Goal: Task Accomplishment & Management: Use online tool/utility

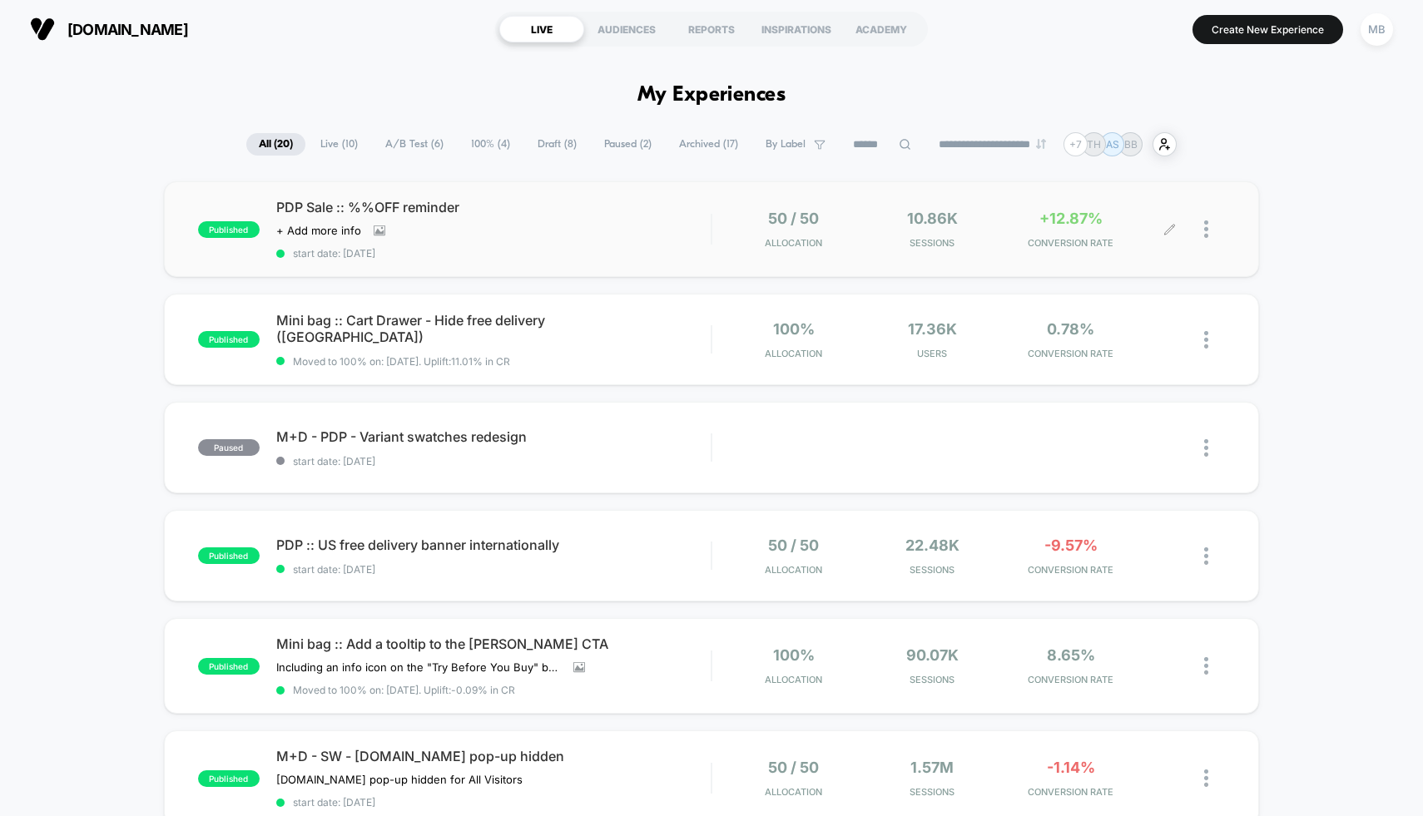
click at [1014, 235] on div "+12.87% CONVERSION RATE" at bounding box center [1070, 229] width 130 height 39
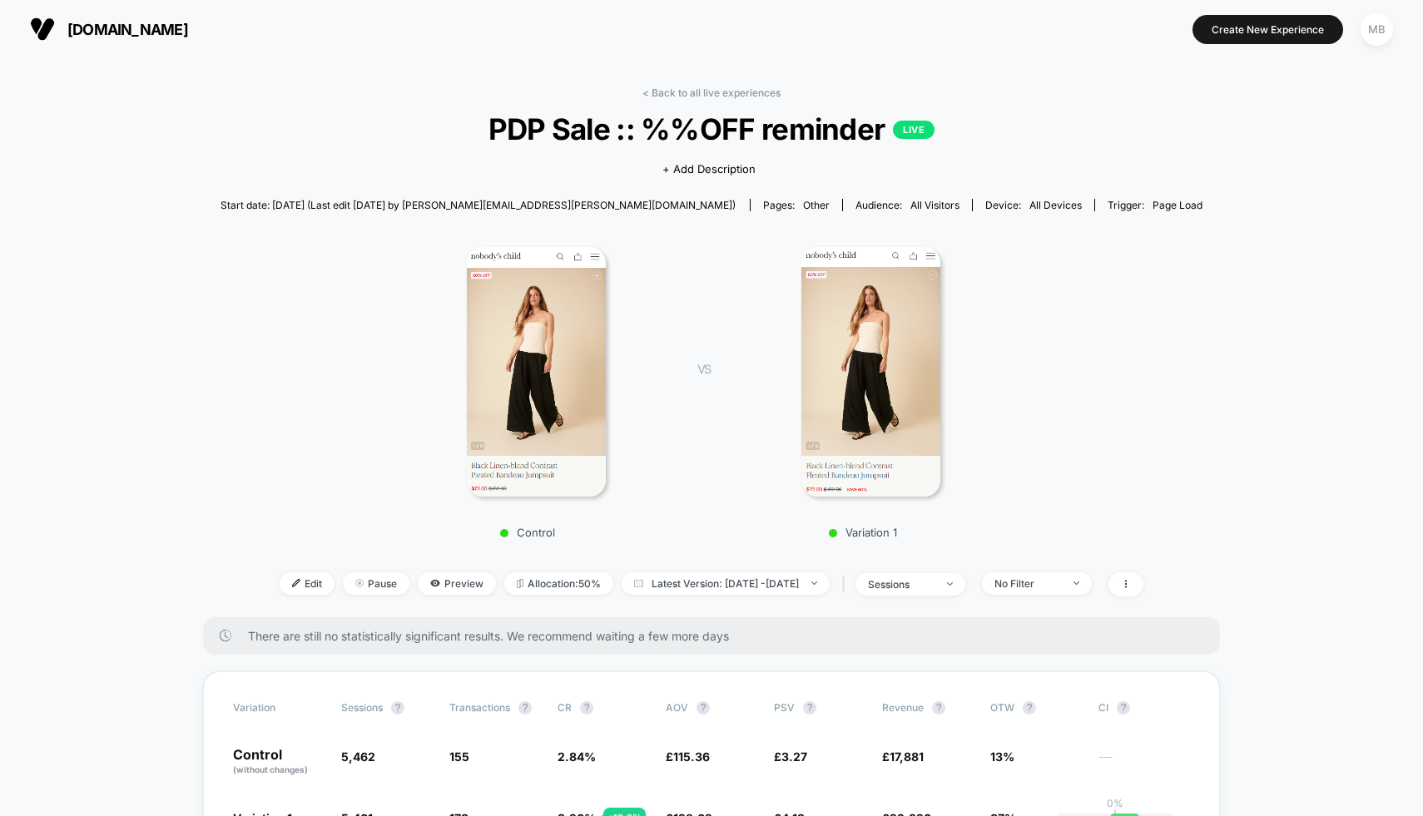
click at [907, 377] on img at bounding box center [870, 372] width 139 height 250
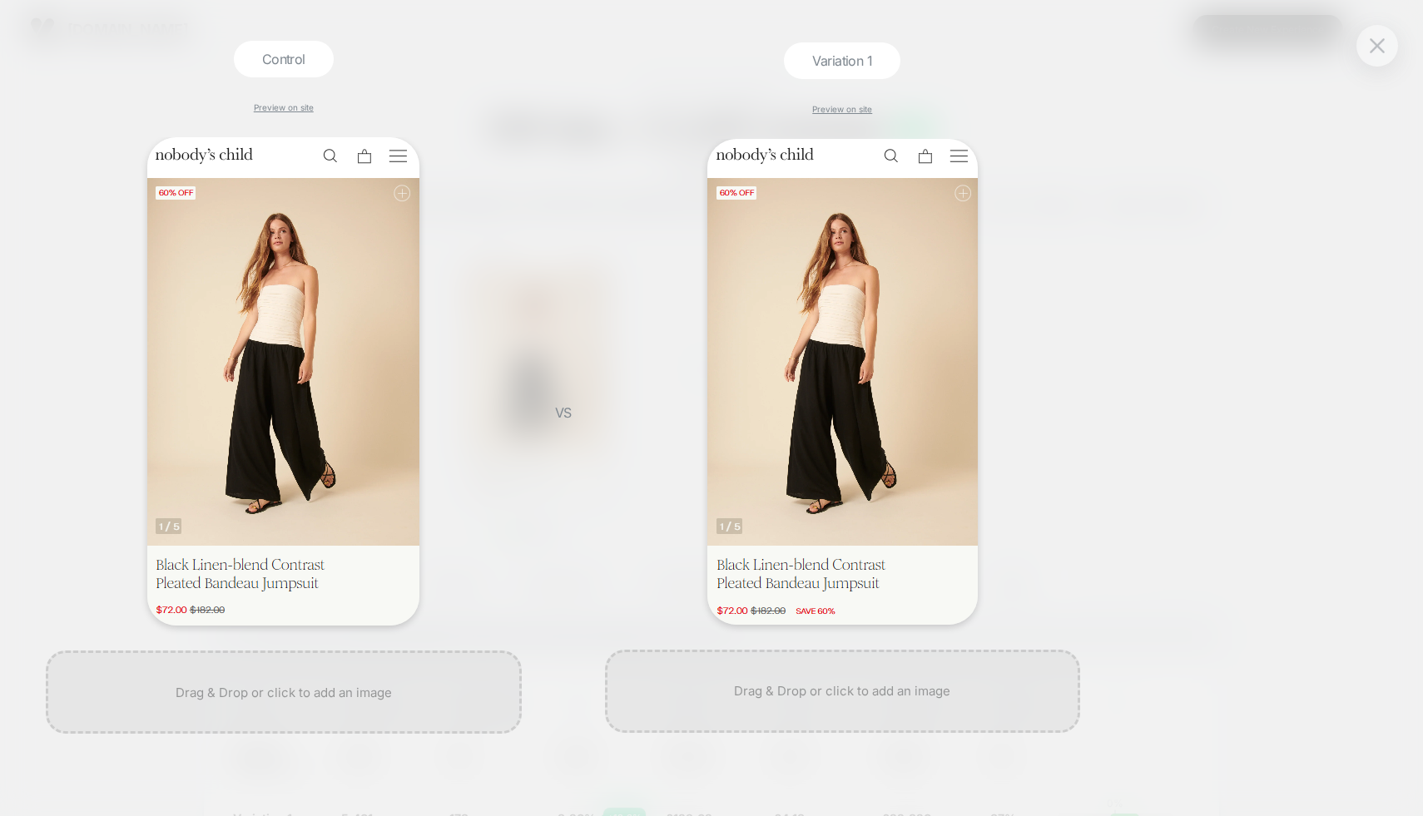
click at [1278, 228] on div "Control Preview on site VS Variation 1 Preview on site" at bounding box center [703, 407] width 1423 height 751
click at [1379, 43] on img at bounding box center [1377, 45] width 15 height 14
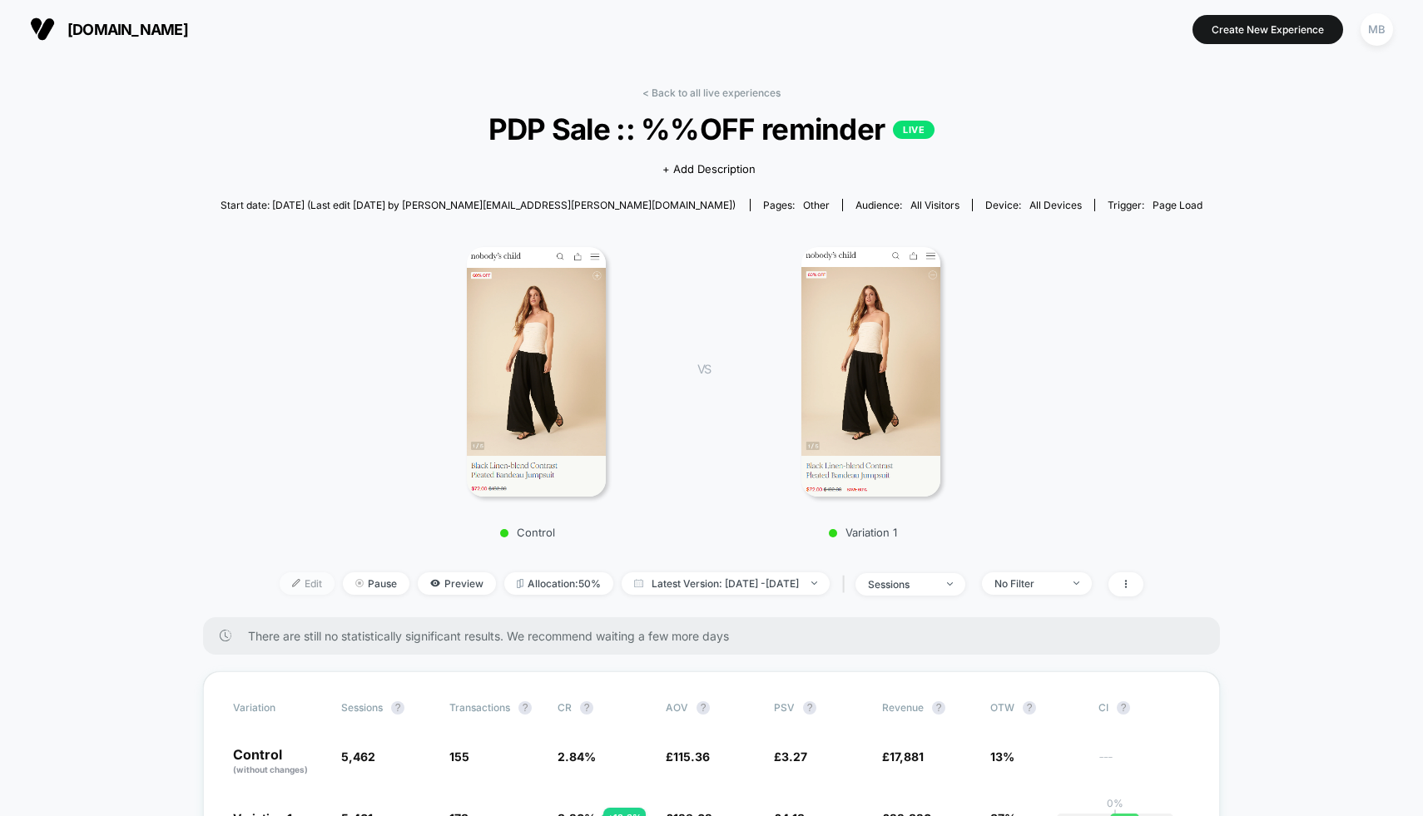
click at [280, 580] on span "Edit" at bounding box center [307, 583] width 55 height 22
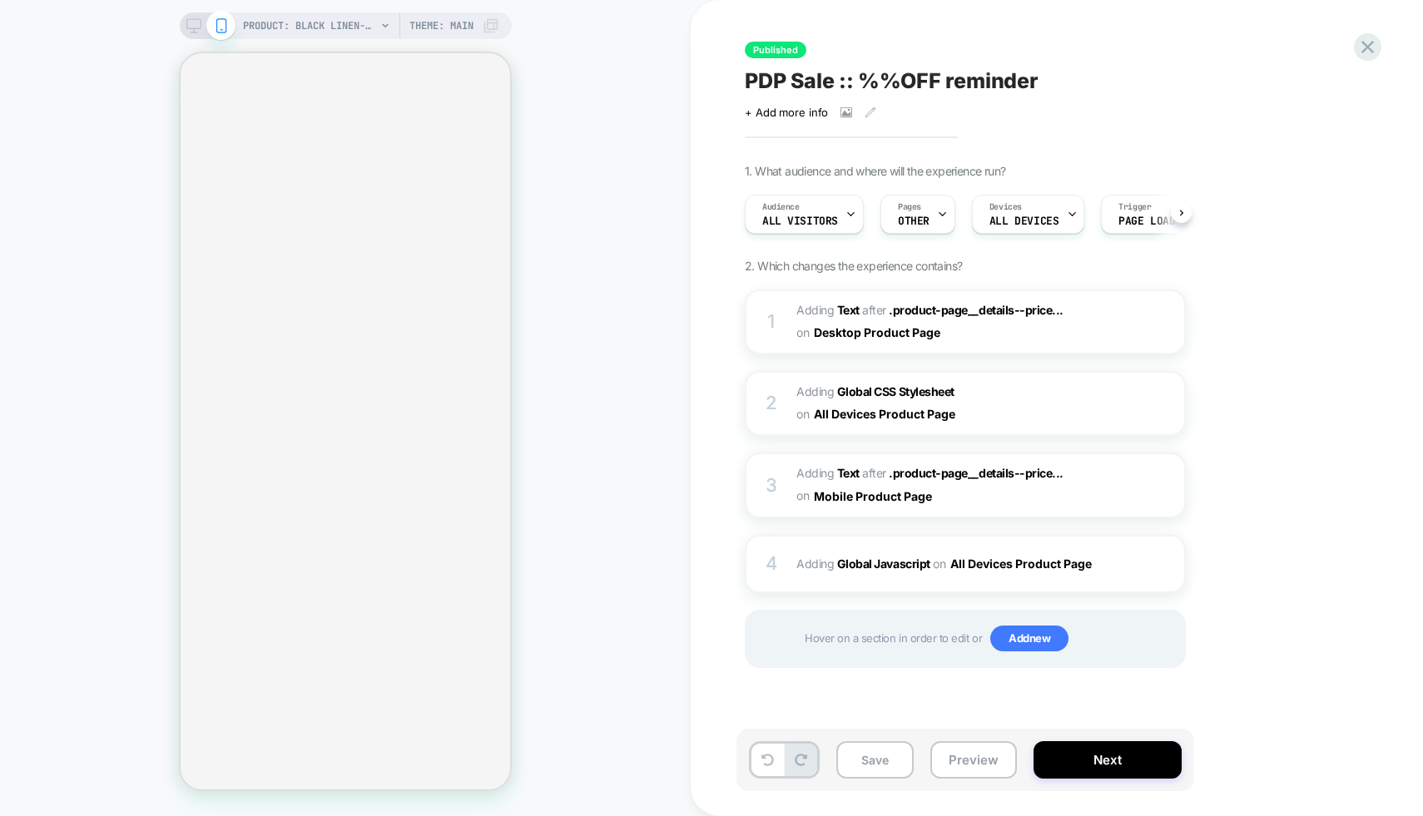
scroll to position [0, 1]
click at [913, 561] on b "Global Javascript" at bounding box center [883, 564] width 93 height 14
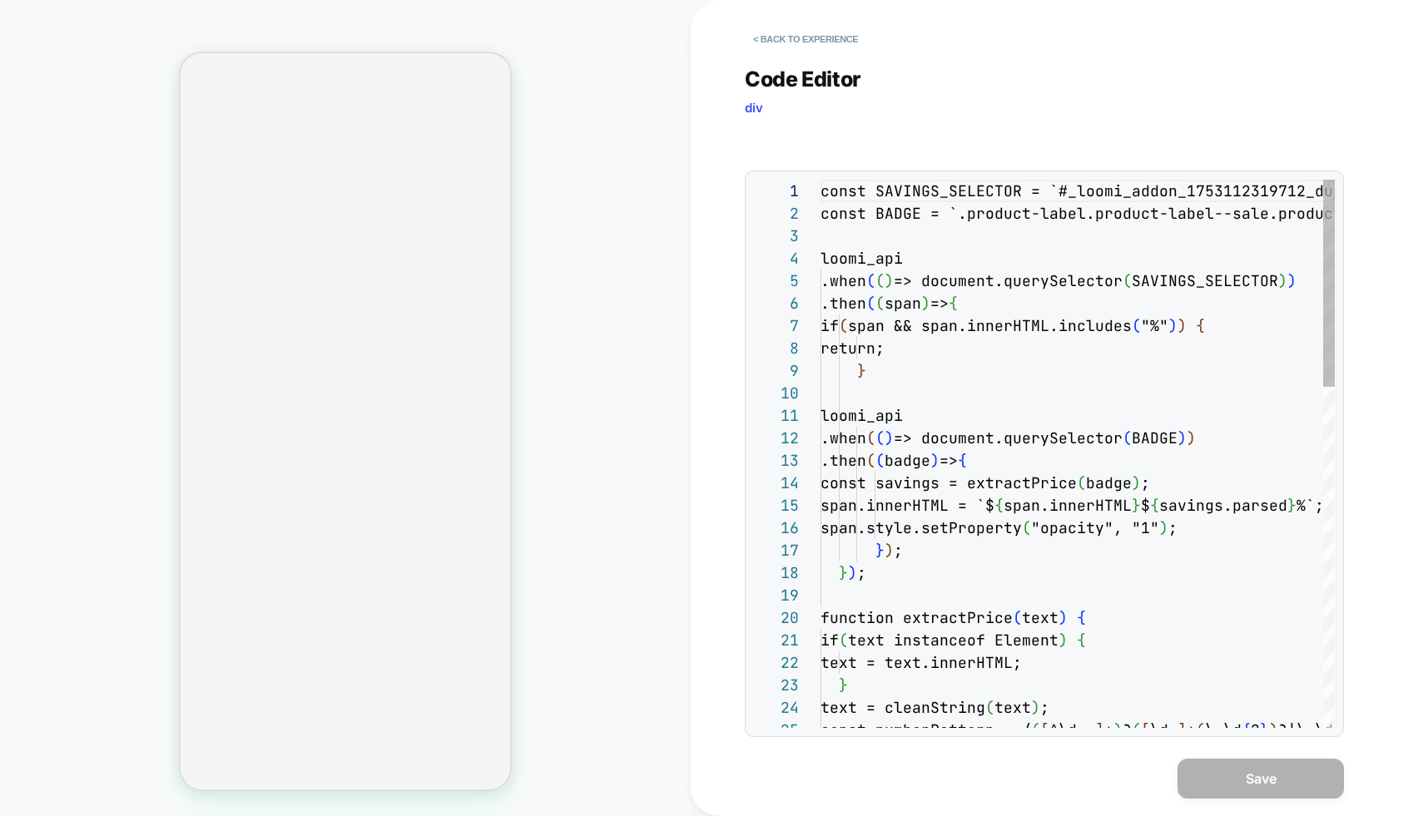
scroll to position [225, 0]
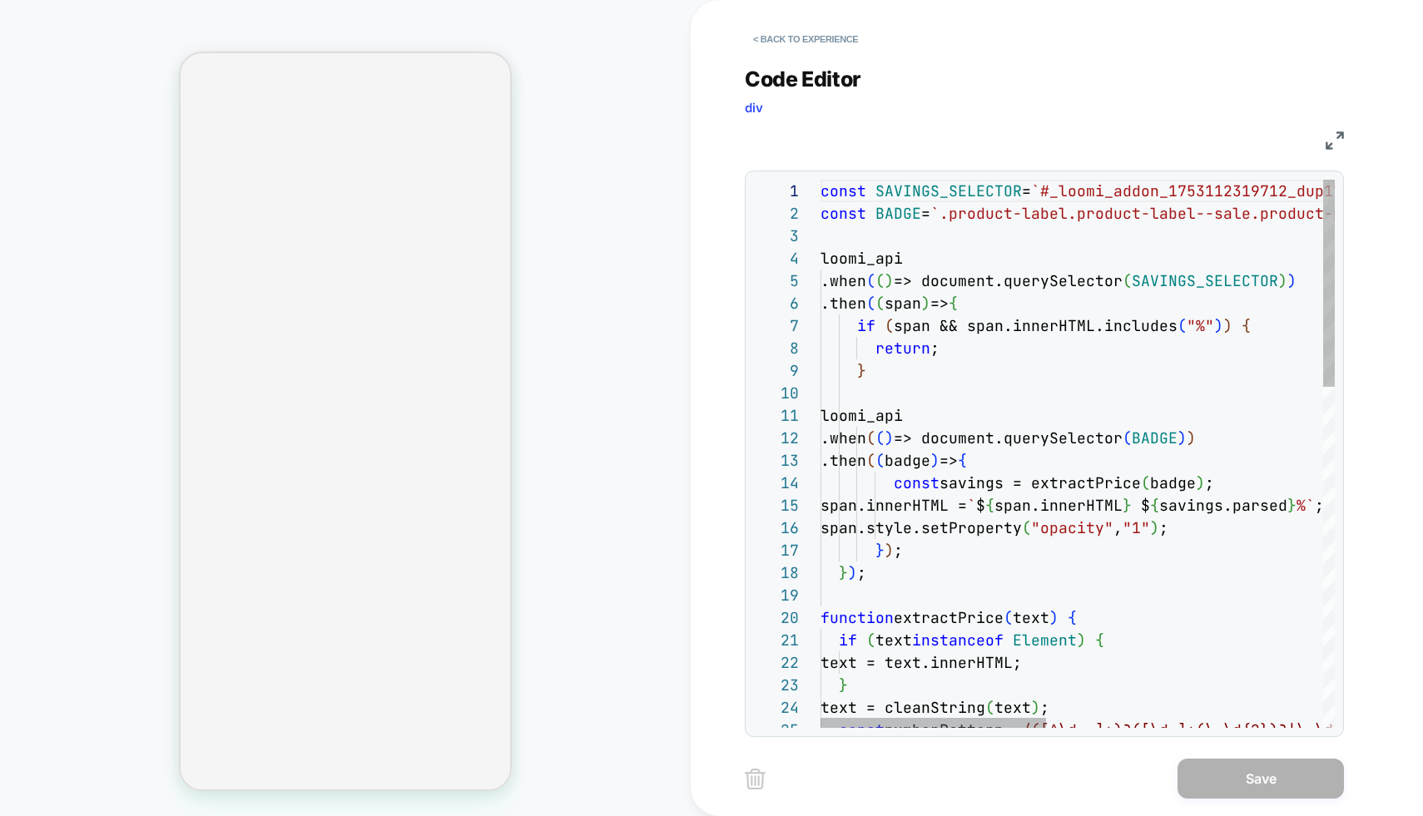
select select "**"
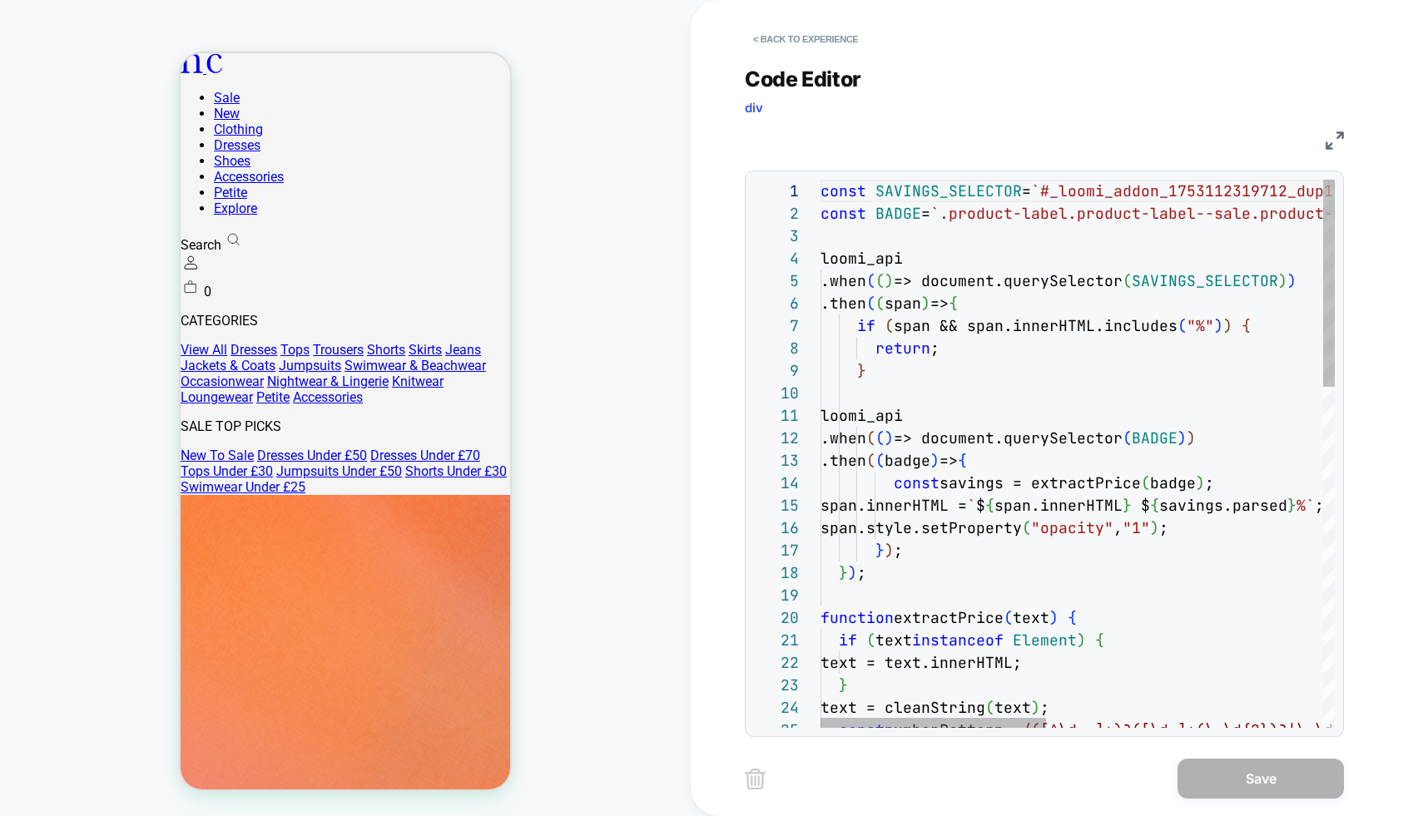
scroll to position [0, 0]
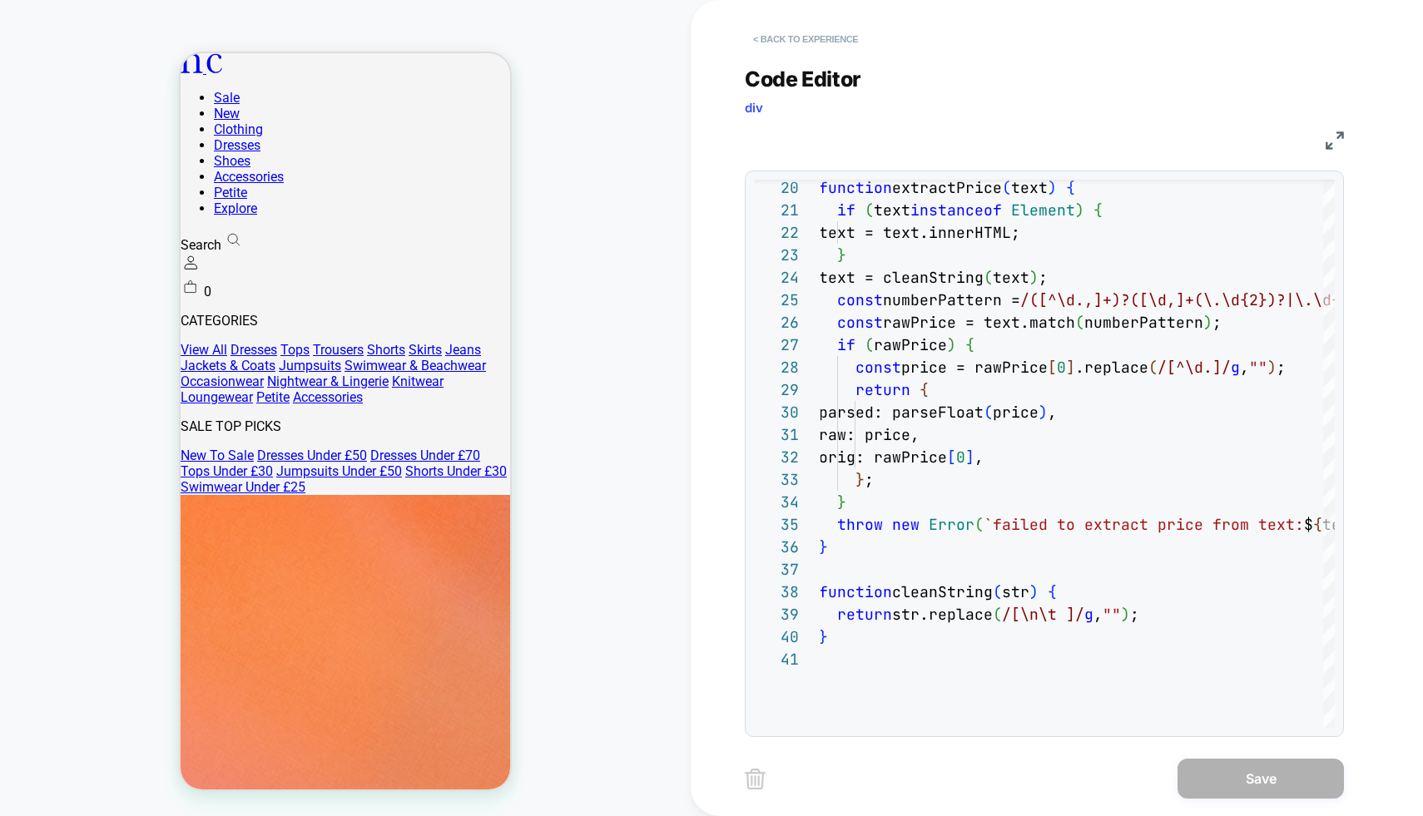
click at [790, 41] on button "< Back to experience" at bounding box center [805, 39] width 121 height 27
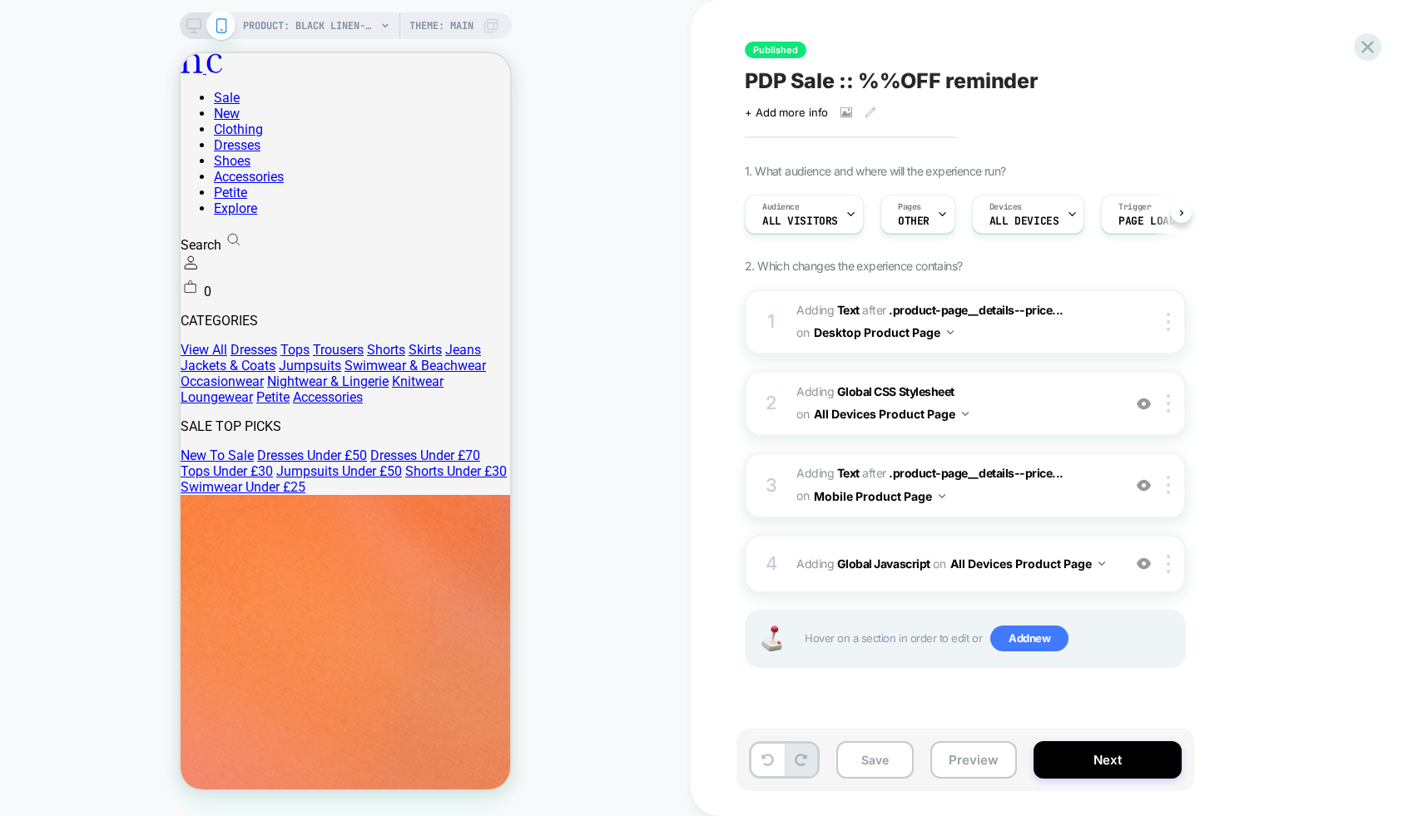
scroll to position [0, 1]
click at [1374, 47] on icon at bounding box center [1367, 47] width 22 height 22
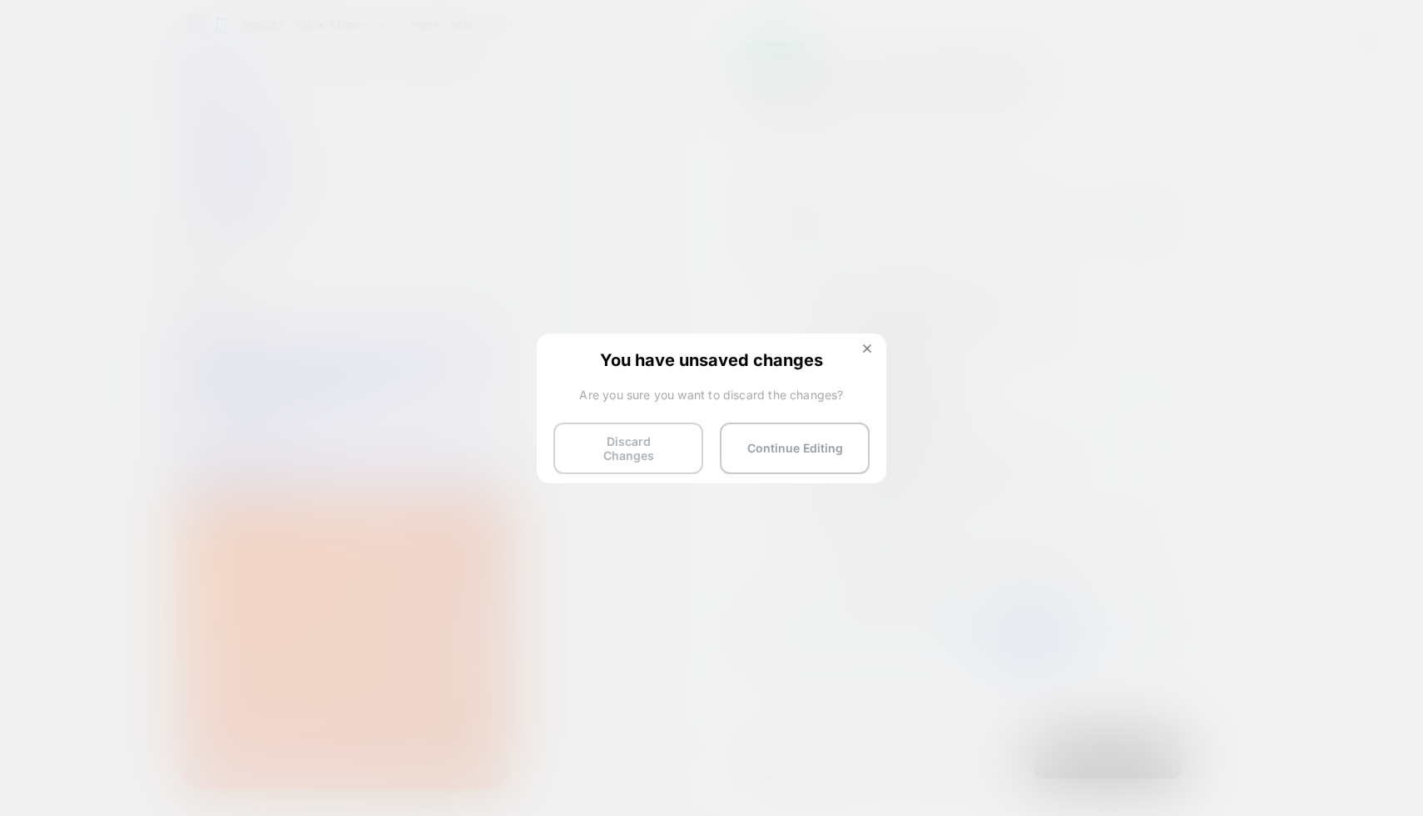
click at [651, 441] on button "Discard Changes" at bounding box center [628, 449] width 150 height 52
